Goal: Check status: Check status

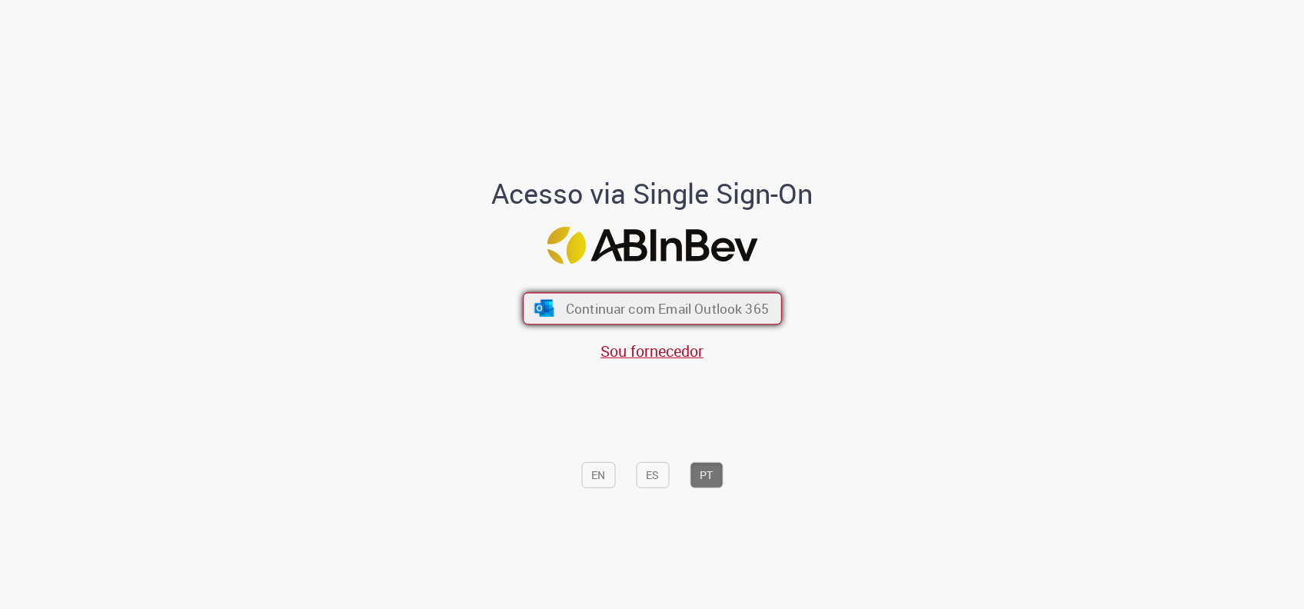
click at [640, 317] on span "Continuar com Email Outlook 365" at bounding box center [666, 309] width 203 height 18
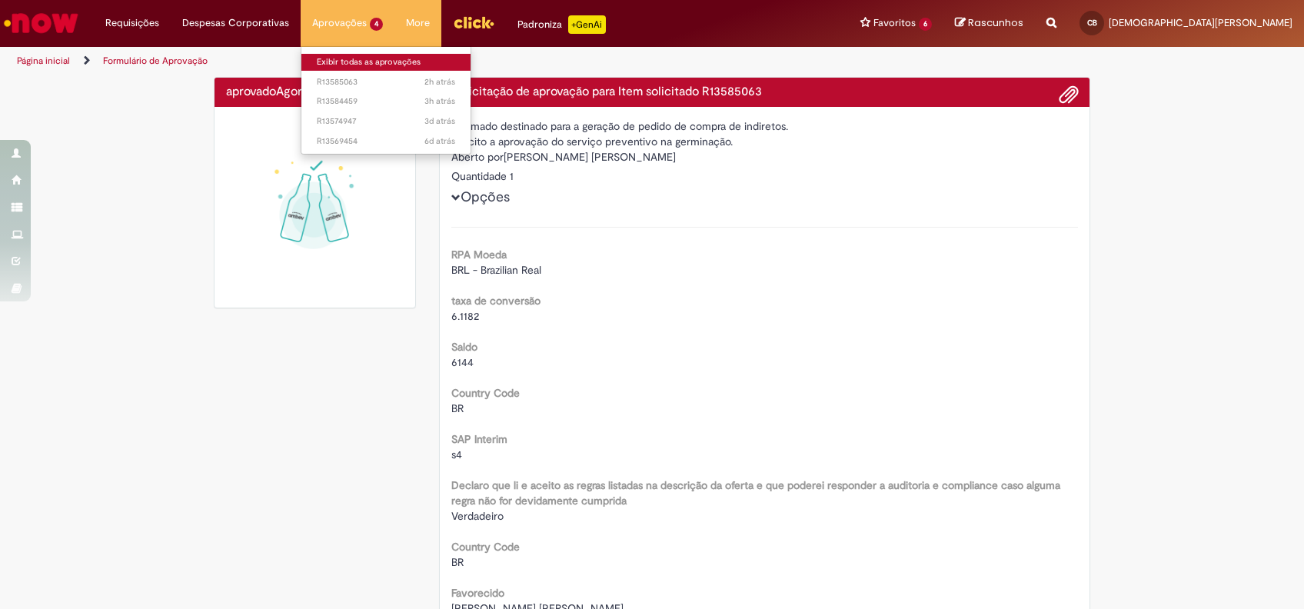
click at [327, 55] on link "Exibir todas as aprovações" at bounding box center [385, 62] width 169 height 17
